Goal: Find specific page/section: Find specific page/section

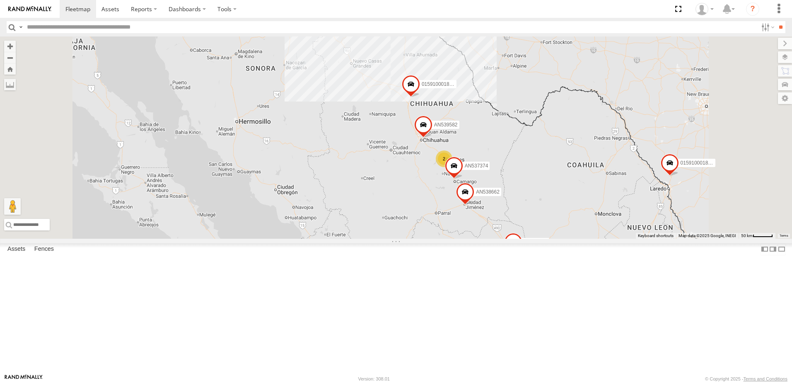
drag, startPoint x: 401, startPoint y: 123, endPoint x: 536, endPoint y: 86, distance: 140.1
click at [429, 137] on div "AN535203 015910001845018 015910001811580 ZJ535914 F2771 AN538662 1184 29 5 2 3 …" at bounding box center [396, 137] width 792 height 202
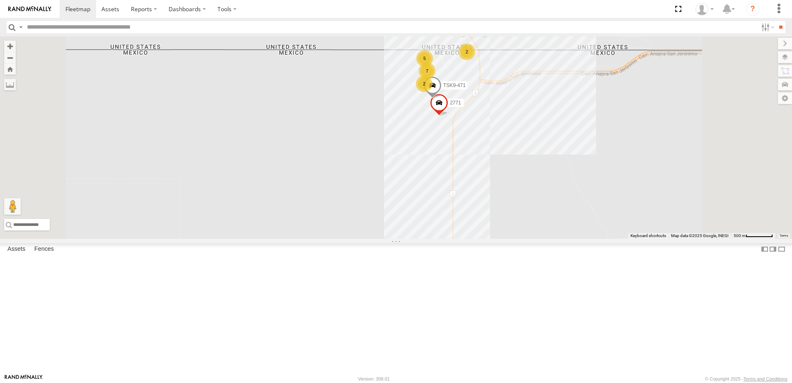
drag, startPoint x: 615, startPoint y: 168, endPoint x: 521, endPoint y: 196, distance: 98.5
click at [521, 196] on div "AN535203 015910001845018 015910001811580 ZJ535914 F2771 AN538662 AN537374 AN535…" at bounding box center [396, 137] width 792 height 202
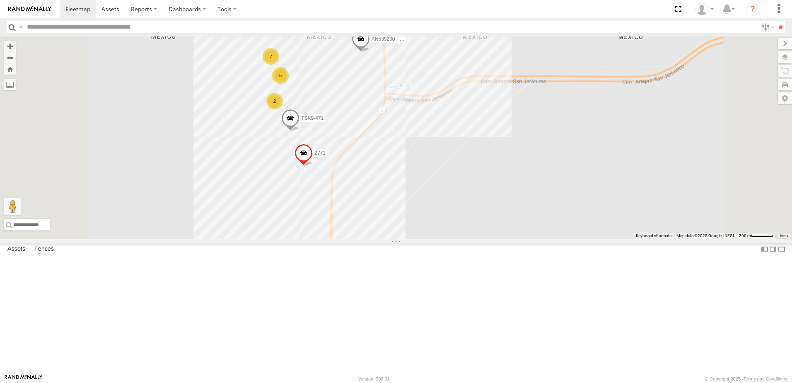
drag, startPoint x: 517, startPoint y: 172, endPoint x: 477, endPoint y: 189, distance: 43.6
click at [477, 189] on div "AN535203 015910001845018 015910001811580 ZJ535914 F2771 AN538662 AN537374 AN535…" at bounding box center [396, 137] width 792 height 202
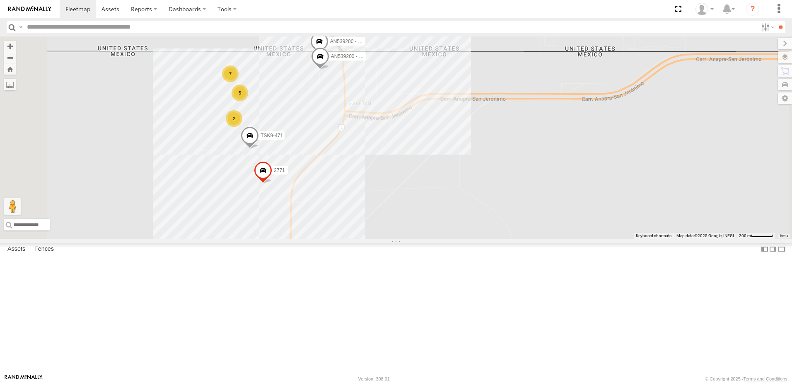
drag, startPoint x: 474, startPoint y: 113, endPoint x: 427, endPoint y: 193, distance: 93.4
click at [427, 193] on div "AN535203 015910001845018 015910001811580 ZJ535914 F2771 AN538662 AN537374 AN535…" at bounding box center [396, 137] width 792 height 202
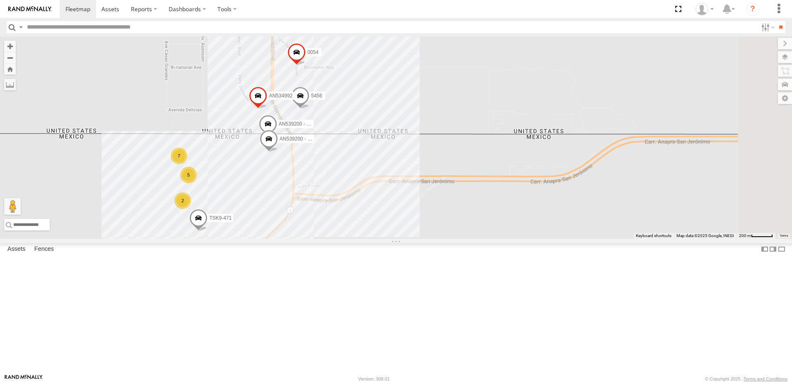
click at [382, 128] on div "AN535203 015910001845018 015910001811580 ZJ535914 F2771 AN538662 AN537374 AN535…" at bounding box center [396, 137] width 792 height 202
click at [437, 235] on div "AN535203 015910001845018 015910001811580 ZJ535914 F2771 AN538662 AN537374 AN535…" at bounding box center [396, 137] width 792 height 202
click at [427, 233] on div "AN535203 015910001845018 015910001811580 ZJ535914 F2771 AN538662 AN537374 AN535…" at bounding box center [396, 137] width 792 height 202
drag, startPoint x: 504, startPoint y: 262, endPoint x: 467, endPoint y: 261, distance: 37.3
click at [504, 239] on div "AN535203 015910001845018 015910001811580 ZJ535914 F2771 AN538662 AN537374 AN535…" at bounding box center [396, 137] width 792 height 202
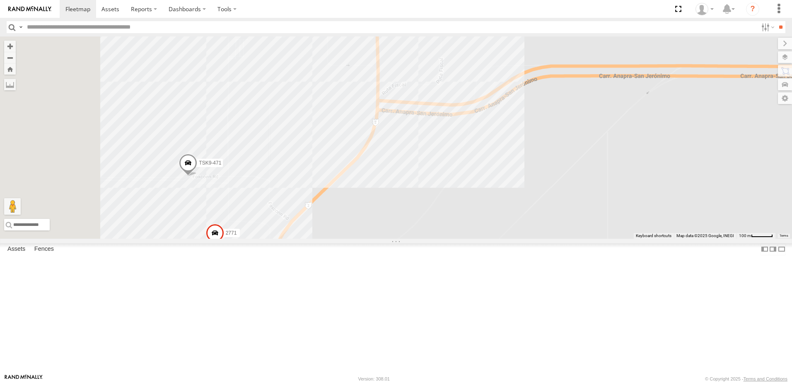
drag, startPoint x: 475, startPoint y: 228, endPoint x: 592, endPoint y: 184, distance: 125.6
click at [592, 184] on div "AN535203 015910001845018 015910001811580 ZJ535914 F2771 AN538662 AN537374 AN535…" at bounding box center [396, 137] width 792 height 202
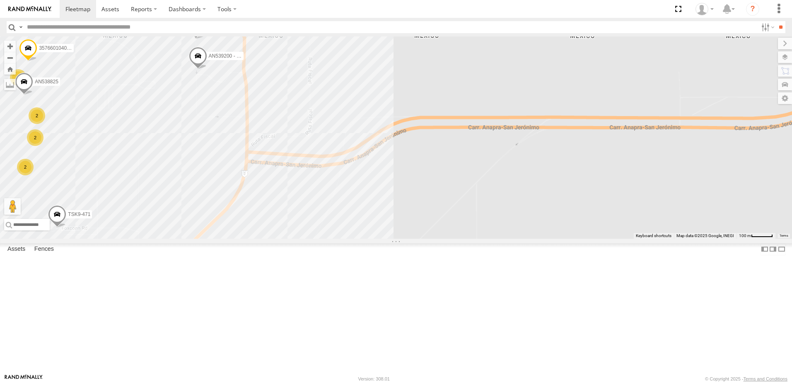
drag, startPoint x: 607, startPoint y: 183, endPoint x: 475, endPoint y: 225, distance: 138.2
click at [475, 225] on div "AN535203 015910001845018 015910001811580 ZJ535914 F2771 AN538662 AN537374 AN535…" at bounding box center [396, 137] width 792 height 202
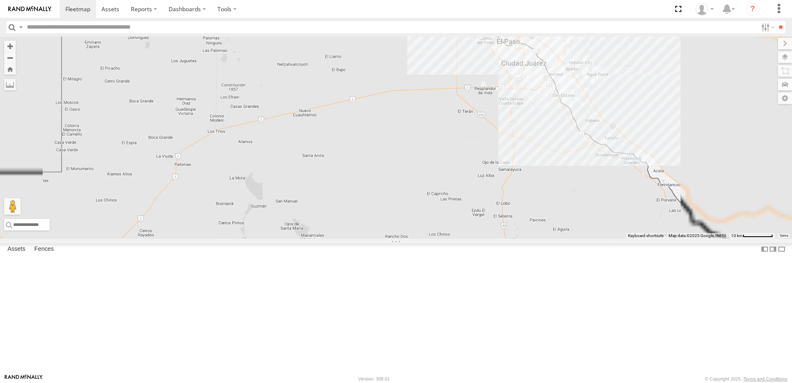
drag, startPoint x: 589, startPoint y: 82, endPoint x: 504, endPoint y: 148, distance: 107.7
click at [504, 148] on div "AN535203 015910001845018 015910001811580 ZJ535914 F2771 AN538662" at bounding box center [396, 137] width 792 height 202
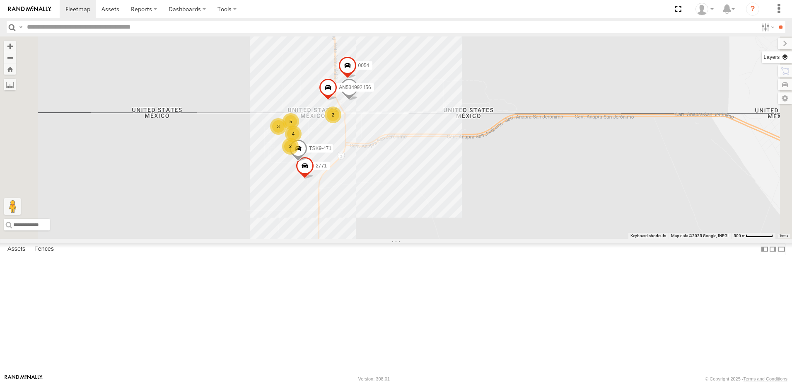
click at [789, 58] on label at bounding box center [777, 57] width 30 height 12
click at [762, 55] on label at bounding box center [777, 57] width 30 height 12
drag, startPoint x: 646, startPoint y: 89, endPoint x: 769, endPoint y: 65, distance: 125.4
click at [646, 90] on div "AN535203 015910001845018 015910001811580 ZJ535914 F2771 AN538662 4 5456 2 3 277…" at bounding box center [396, 137] width 792 height 202
click at [589, 160] on div "AN535203 015910001845018 015910001811580 ZJ535914 F2771 AN538662 4 5456 2 3 277…" at bounding box center [396, 137] width 792 height 202
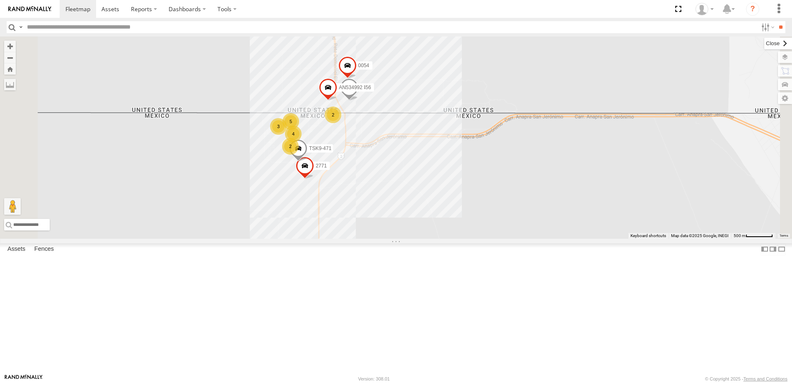
click at [764, 41] on label at bounding box center [778, 44] width 28 height 12
click at [785, 60] on label at bounding box center [777, 57] width 30 height 12
click at [0, 0] on span "Basemaps" at bounding box center [0, 0] width 0 height 0
click at [0, 0] on div "Basemaps Roadmap Terrain Satellite Night" at bounding box center [0, 0] width 0 height 0
click at [764, 44] on label at bounding box center [778, 44] width 28 height 12
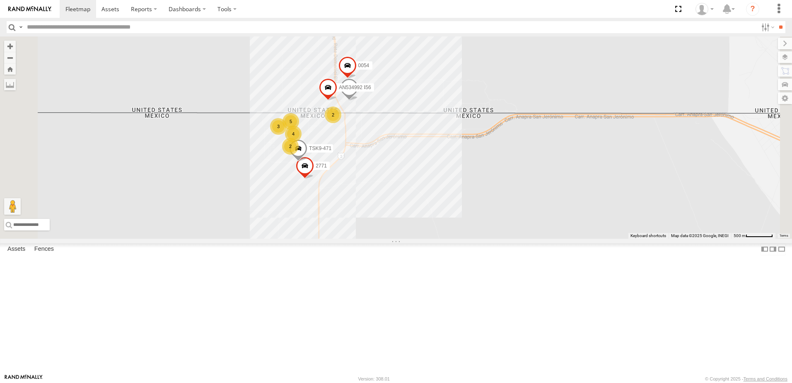
click at [785, 41] on div "AN535203 015910001845018 015910001811580 ZJ535914 F2771 AN538662 4 5456 2 3 277…" at bounding box center [396, 137] width 792 height 202
click at [786, 59] on label at bounding box center [777, 57] width 30 height 12
click at [630, 209] on div "AN535203 015910001845018 015910001811580 ZJ535914 F2771 AN538662 4 5456 2 3 277…" at bounding box center [396, 137] width 792 height 202
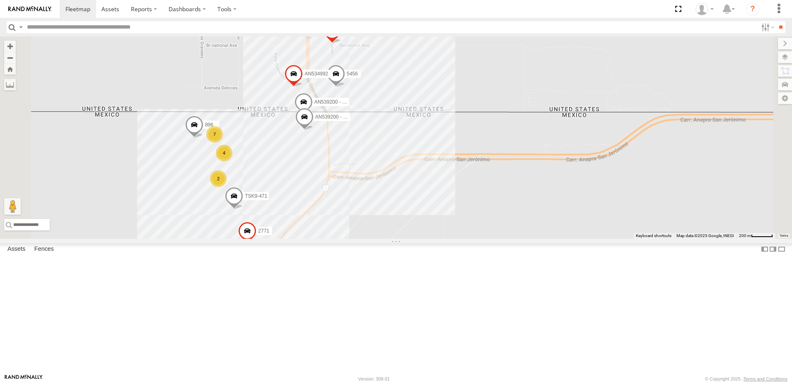
click at [62, 29] on input "text" at bounding box center [391, 27] width 734 height 12
type input "***"
click at [776, 21] on input "**" at bounding box center [781, 27] width 10 height 12
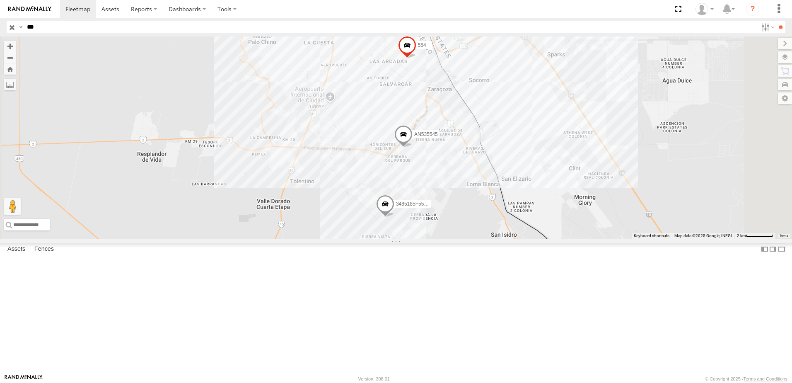
click at [0, 0] on div "554" at bounding box center [0, 0] width 0 height 0
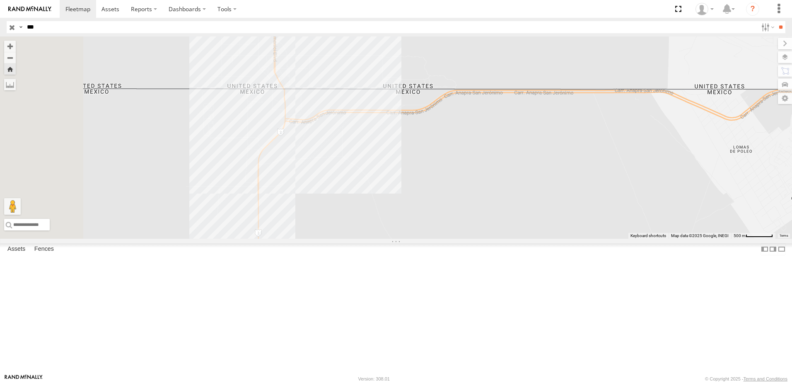
drag, startPoint x: 295, startPoint y: 173, endPoint x: 402, endPoint y: 184, distance: 107.0
click at [411, 186] on div "554" at bounding box center [396, 137] width 792 height 202
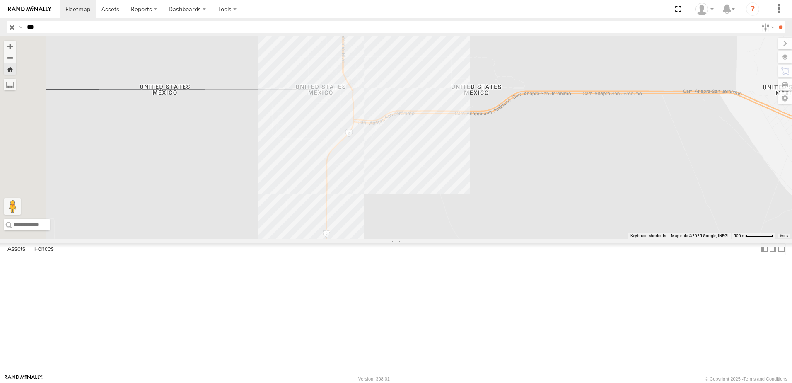
click at [363, 230] on div "554" at bounding box center [396, 137] width 792 height 202
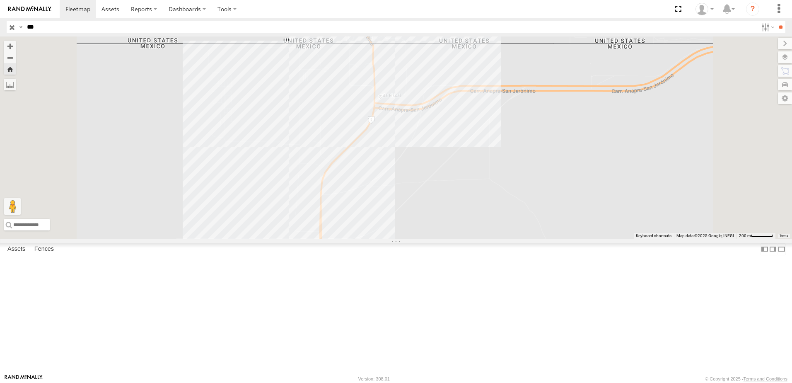
drag, startPoint x: 490, startPoint y: 295, endPoint x: 481, endPoint y: 302, distance: 11.4
click at [482, 239] on div "554" at bounding box center [396, 137] width 792 height 202
